Goal: Task Accomplishment & Management: Manage account settings

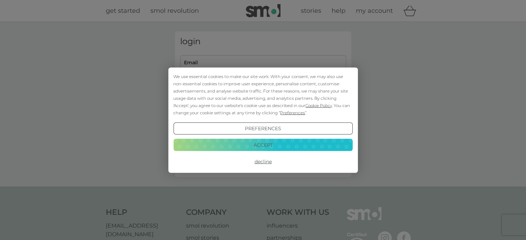
type input "[PERSON_NAME][EMAIL_ADDRESS][PERSON_NAME][DOMAIN_NAME]"
click at [265, 144] on button "Accept" at bounding box center [262, 145] width 179 height 12
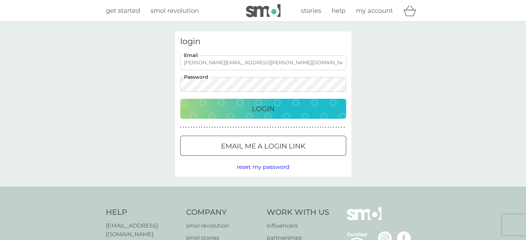
click at [268, 111] on p "Login" at bounding box center [263, 108] width 23 height 11
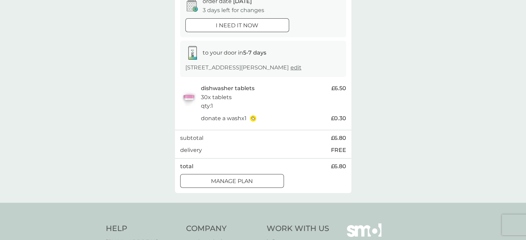
scroll to position [104, 0]
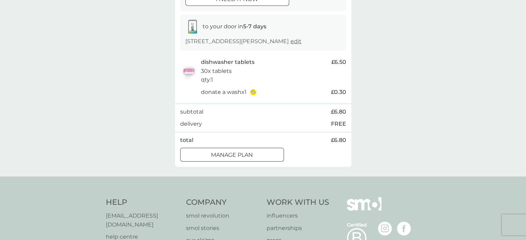
click at [223, 155] on div at bounding box center [224, 155] width 6 height 6
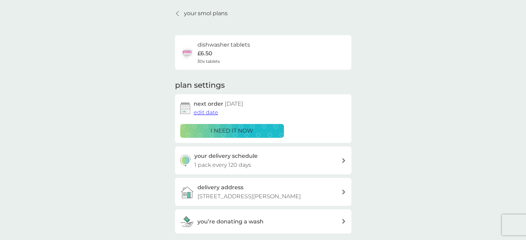
scroll to position [35, 0]
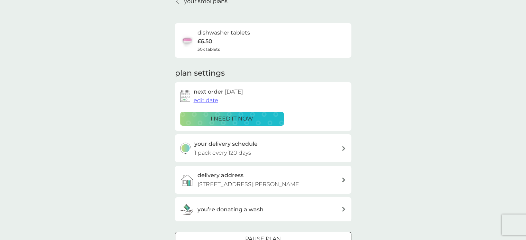
click at [343, 148] on icon at bounding box center [343, 148] width 3 height 5
select select "119"
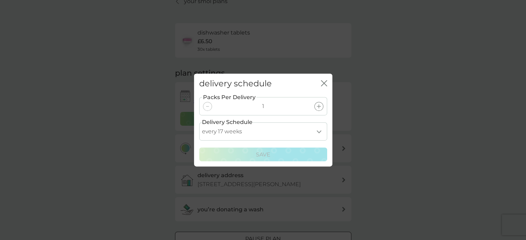
click at [320, 131] on select "every 1 week every 2 weeks every 3 weeks every 4 weeks every 5 weeks every 6 we…" at bounding box center [263, 131] width 128 height 18
click at [199, 122] on select "every 1 week every 2 weeks every 3 weeks every 4 weeks every 5 weeks every 6 we…" at bounding box center [263, 131] width 128 height 18
click at [326, 85] on icon "close" at bounding box center [325, 84] width 3 height 6
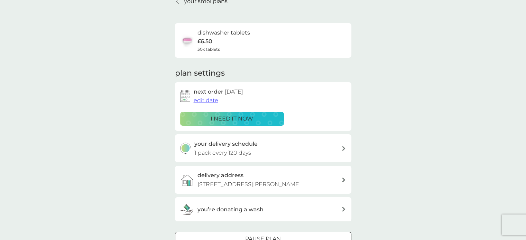
scroll to position [0, 0]
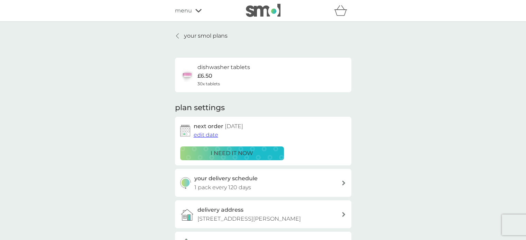
click at [203, 135] on span "edit date" at bounding box center [206, 135] width 25 height 7
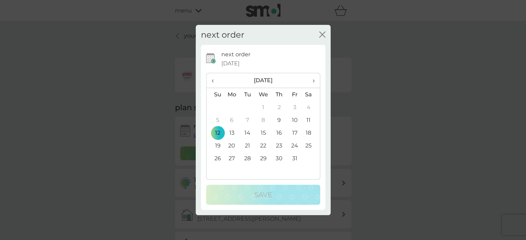
click at [314, 81] on span "›" at bounding box center [311, 80] width 7 height 15
click at [216, 171] on td "30" at bounding box center [216, 171] width 18 height 13
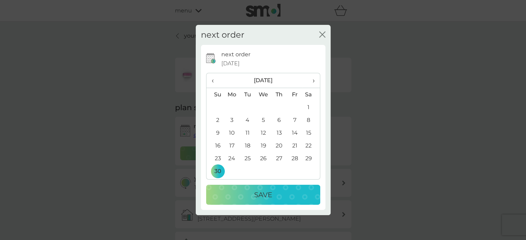
click at [263, 195] on p "Save" at bounding box center [263, 195] width 18 height 11
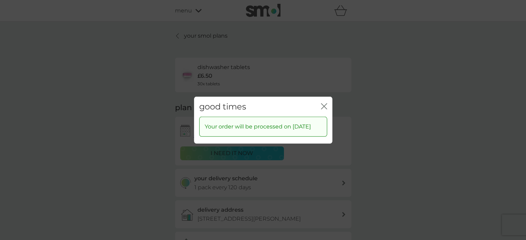
click at [327, 103] on div "good times close" at bounding box center [263, 107] width 138 height 20
click at [323, 103] on icon "close" at bounding box center [322, 106] width 3 height 6
